Goal: Register for event/course

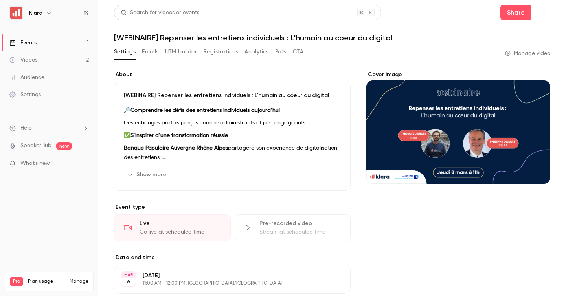
click at [68, 43] on link "Events 1" at bounding box center [49, 42] width 98 height 17
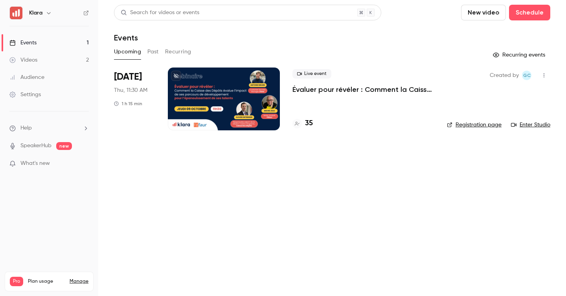
click at [57, 42] on link "Events 1" at bounding box center [49, 42] width 98 height 17
click at [311, 93] on p "Évaluer pour révéler : Comment la Caisse des Dépôts évalue l’impact de ses parc…" at bounding box center [363, 89] width 142 height 9
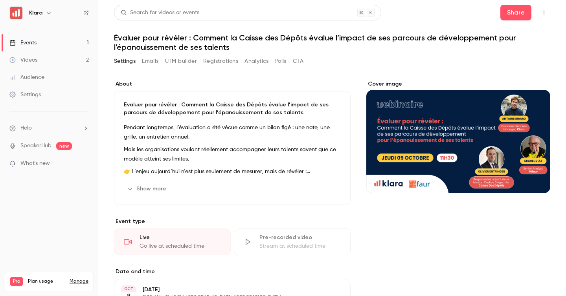
click at [227, 60] on button "Registrations" at bounding box center [220, 61] width 35 height 13
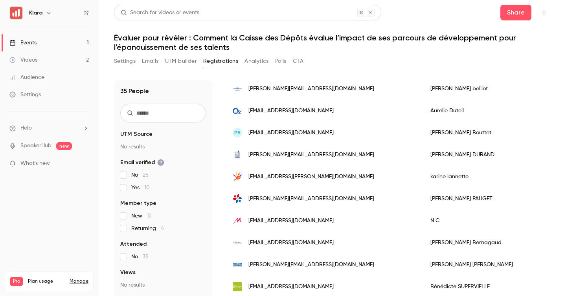
scroll to position [6, 0]
